Goal: Transaction & Acquisition: Download file/media

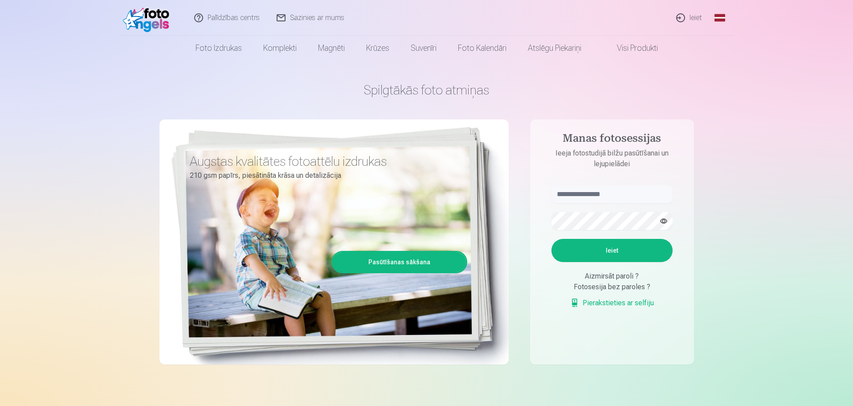
click at [717, 19] on link "Global" at bounding box center [720, 18] width 18 height 36
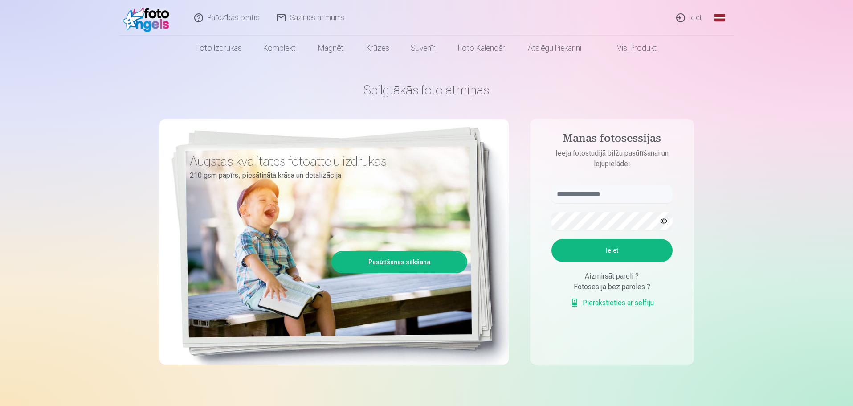
click at [694, 19] on link "Ieiet" at bounding box center [689, 18] width 43 height 36
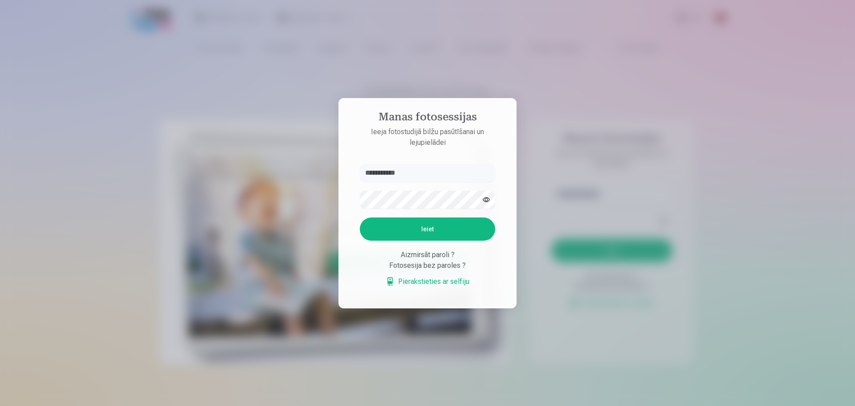
type input "**********"
click at [487, 198] on button "button" at bounding box center [486, 199] width 17 height 17
drag, startPoint x: 443, startPoint y: 228, endPoint x: 435, endPoint y: 229, distance: 7.7
click at [443, 229] on button "Ieiet" at bounding box center [427, 228] width 135 height 23
click at [386, 172] on input "**********" at bounding box center [427, 173] width 135 height 18
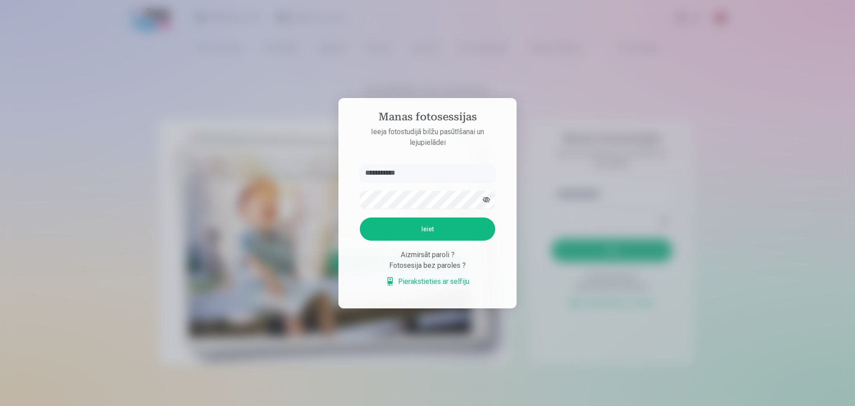
click at [430, 229] on button "Ieiet" at bounding box center [427, 228] width 135 height 23
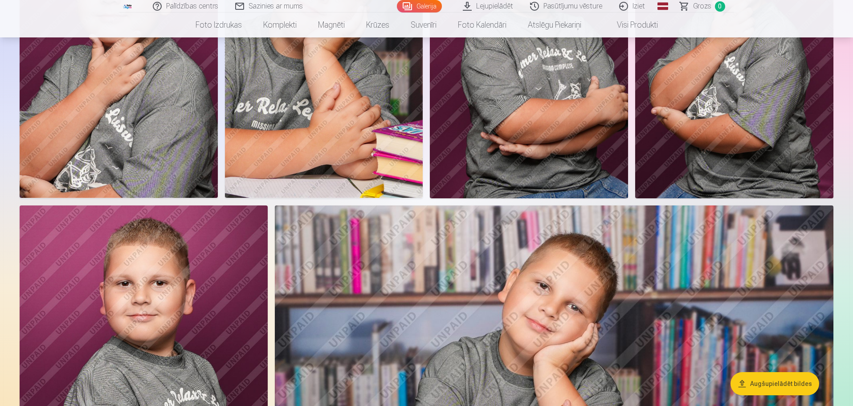
scroll to position [891, 0]
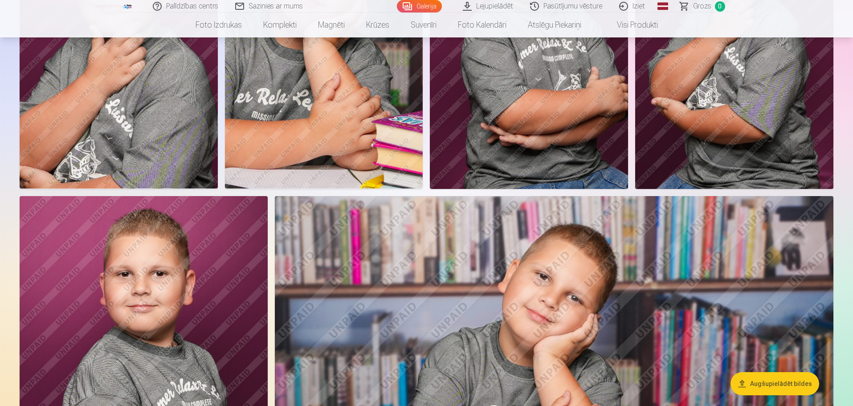
click at [785, 385] on button "Augšupielādēt bildes" at bounding box center [775, 383] width 89 height 23
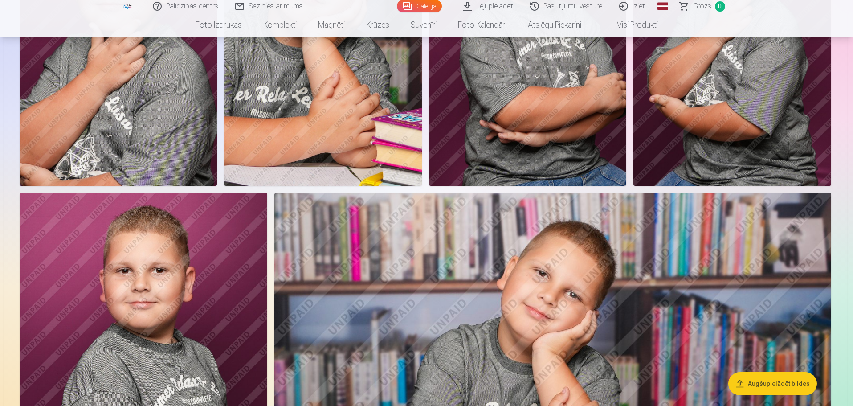
scroll to position [893, 0]
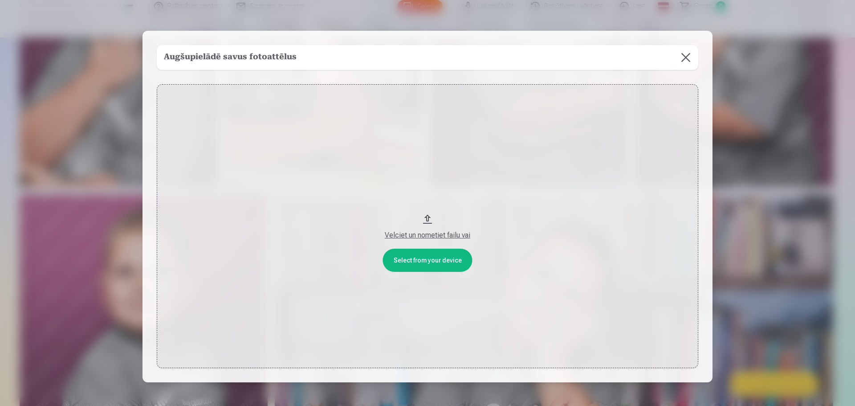
click at [683, 52] on button at bounding box center [686, 57] width 25 height 25
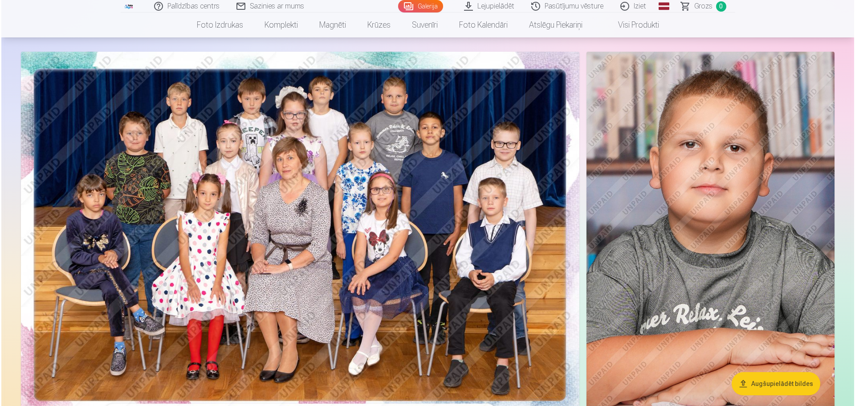
scroll to position [180, 0]
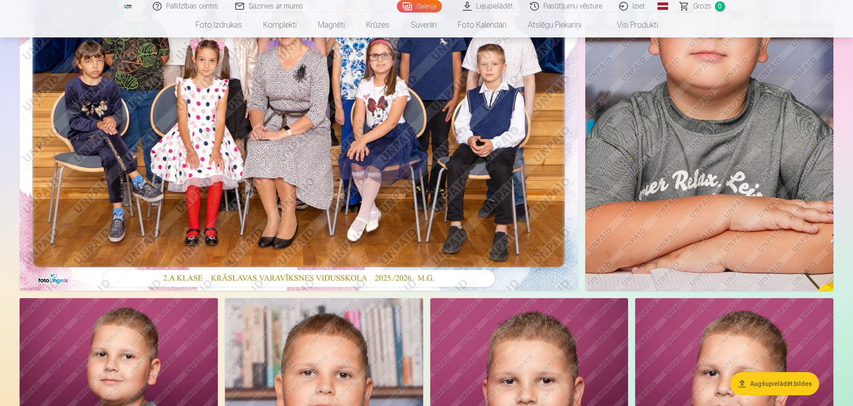
click at [311, 186] on img at bounding box center [299, 104] width 559 height 372
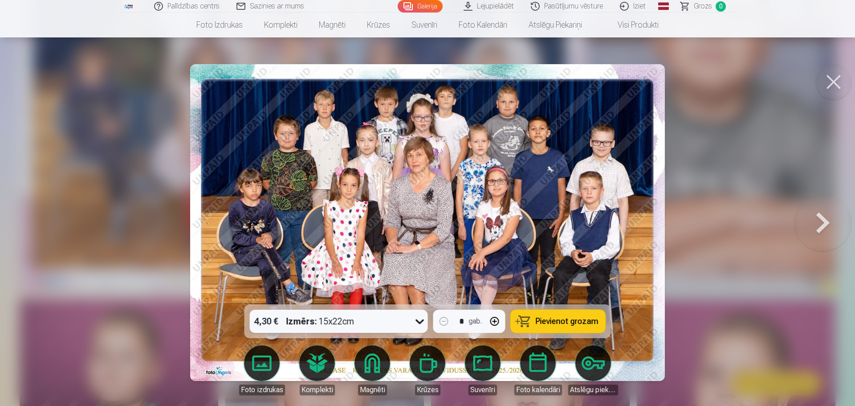
click at [488, 6] on link "Lejupielādēt" at bounding box center [489, 6] width 67 height 12
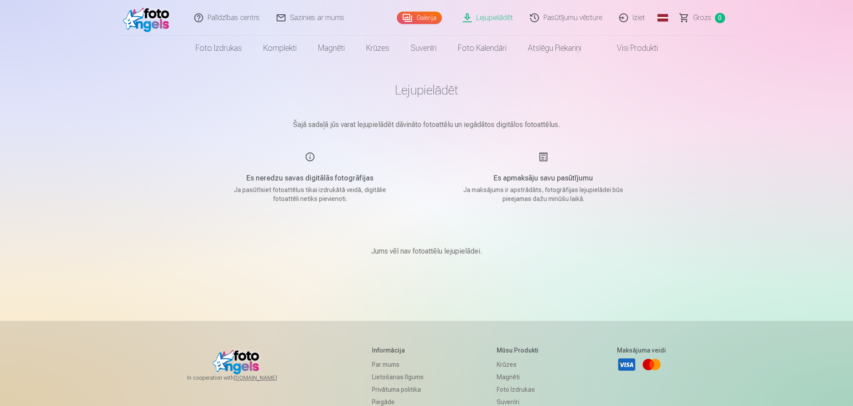
click at [147, 19] on img at bounding box center [148, 18] width 51 height 29
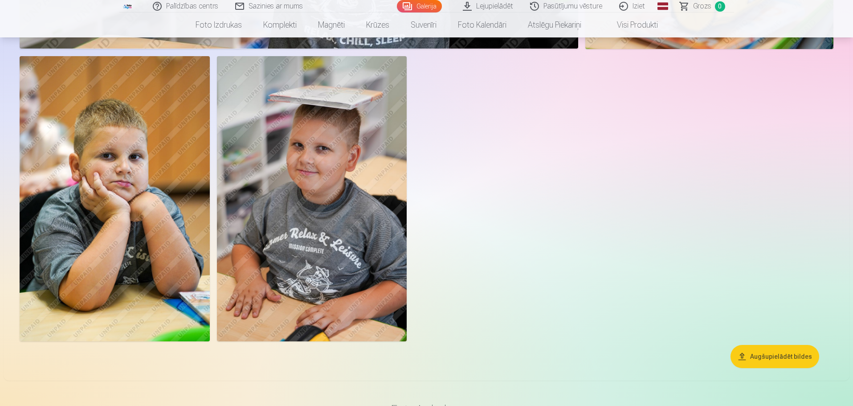
scroll to position [4811, 0]
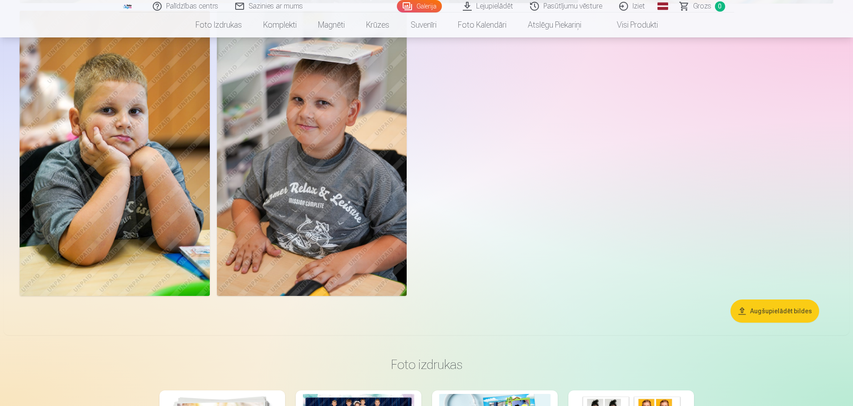
click at [356, 228] on img at bounding box center [312, 153] width 190 height 285
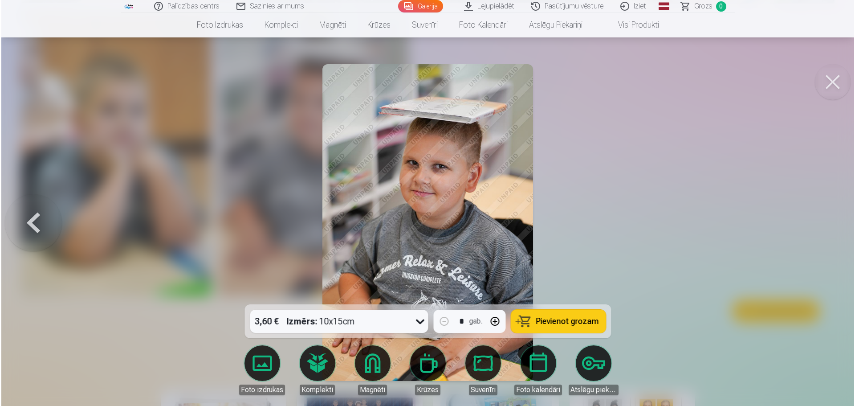
scroll to position [4868, 0]
drag, startPoint x: 209, startPoint y: 128, endPoint x: 204, endPoint y: 127, distance: 4.5
click at [209, 128] on div at bounding box center [427, 203] width 855 height 406
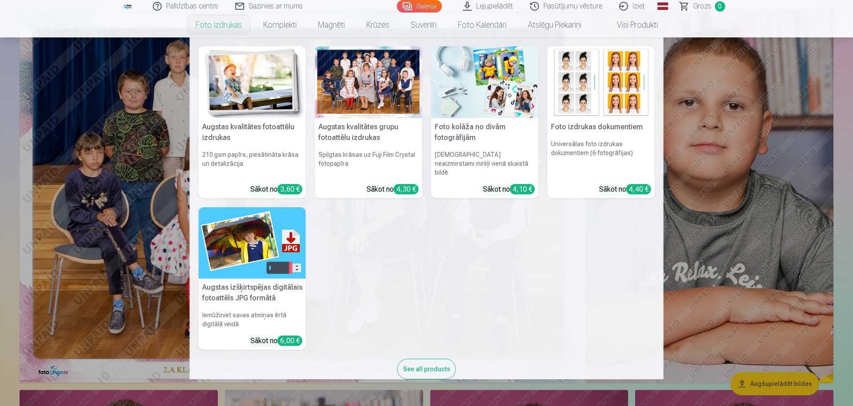
scroll to position [89, 0]
